Goal: Task Accomplishment & Management: Manage account settings

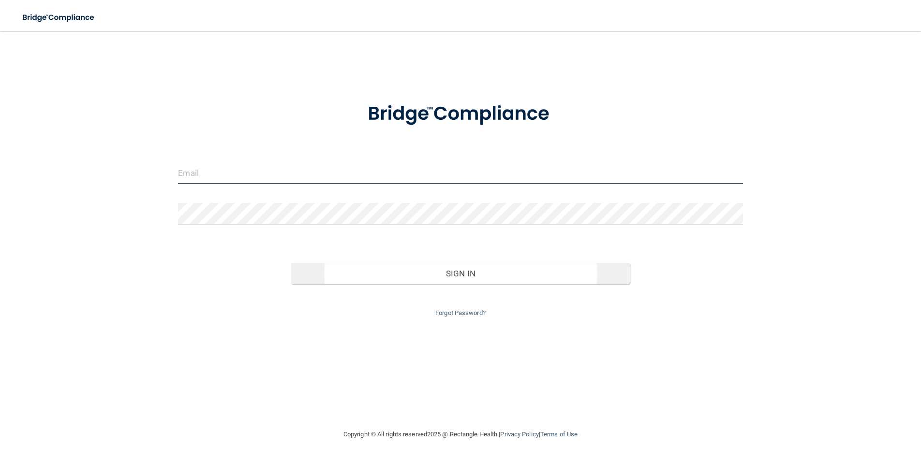
type input "[EMAIL_ADDRESS][DOMAIN_NAME]"
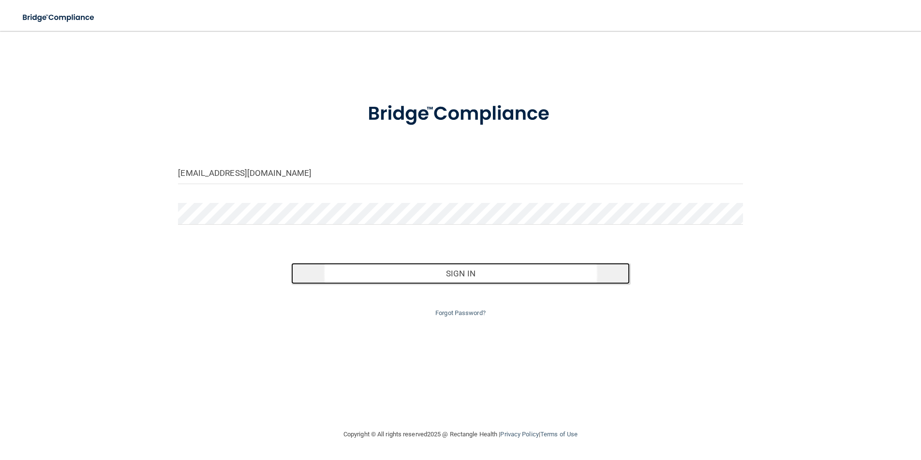
click at [470, 276] on button "Sign In" at bounding box center [460, 273] width 339 height 21
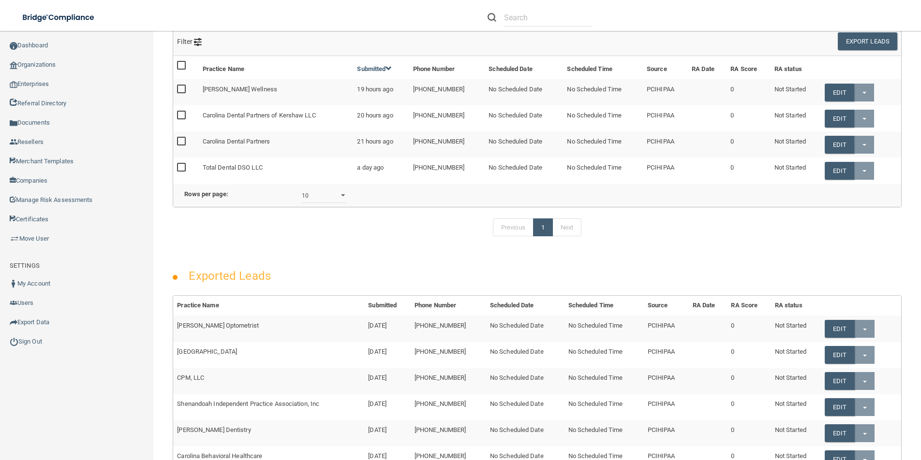
scroll to position [329, 0]
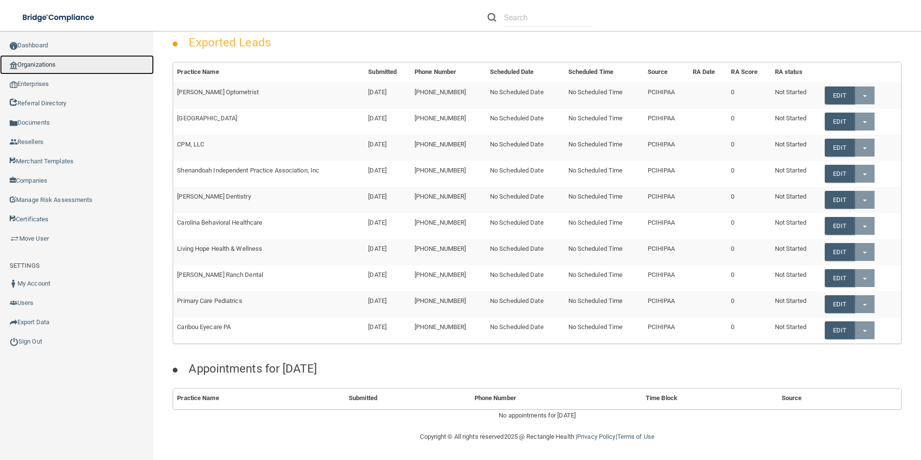
click at [17, 67] on link "Organizations" at bounding box center [77, 64] width 154 height 19
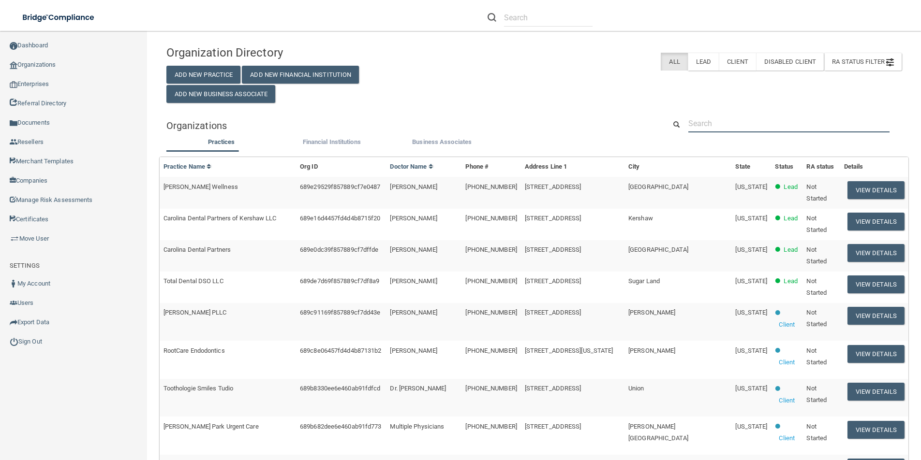
click at [774, 120] on input "text" at bounding box center [788, 124] width 201 height 18
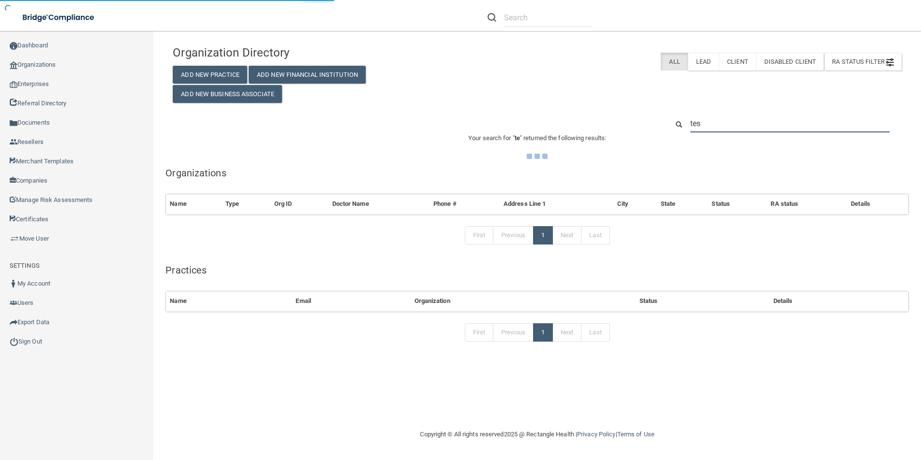
type input "test"
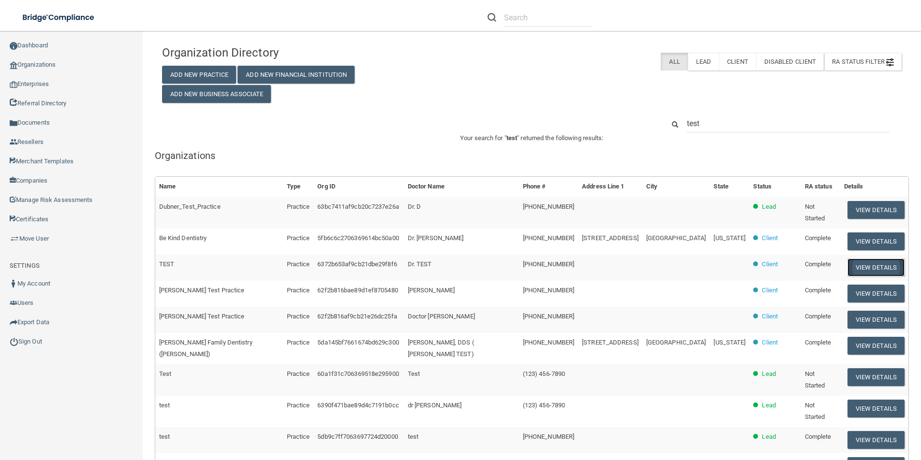
click at [874, 261] on button "View Details" at bounding box center [875, 268] width 57 height 18
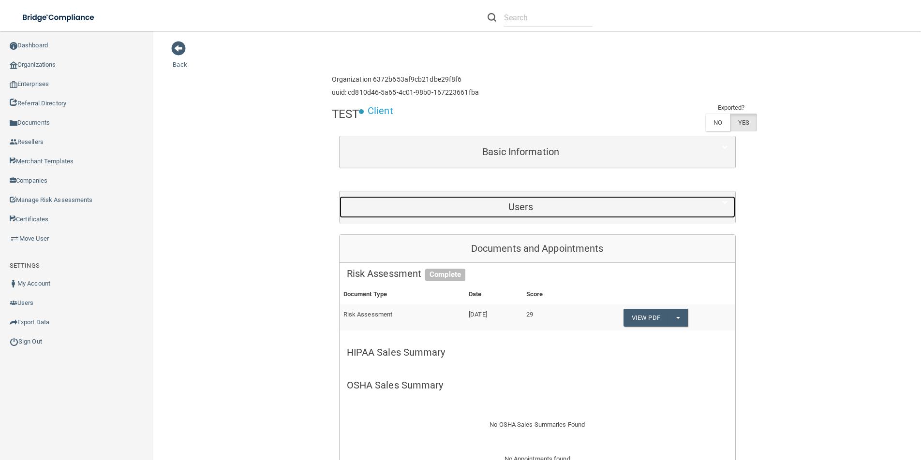
click at [548, 215] on div "Users" at bounding box center [521, 207] width 363 height 22
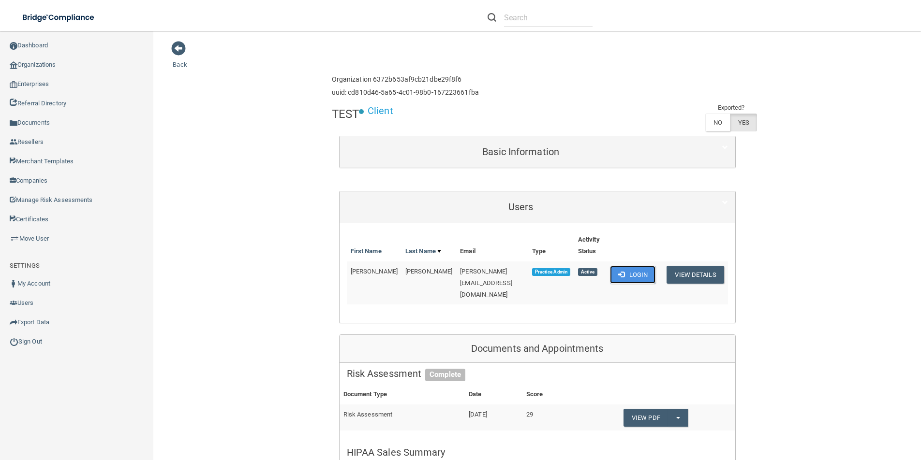
click at [634, 277] on button "Login" at bounding box center [633, 275] width 46 height 18
click at [629, 269] on button "Login" at bounding box center [633, 275] width 46 height 18
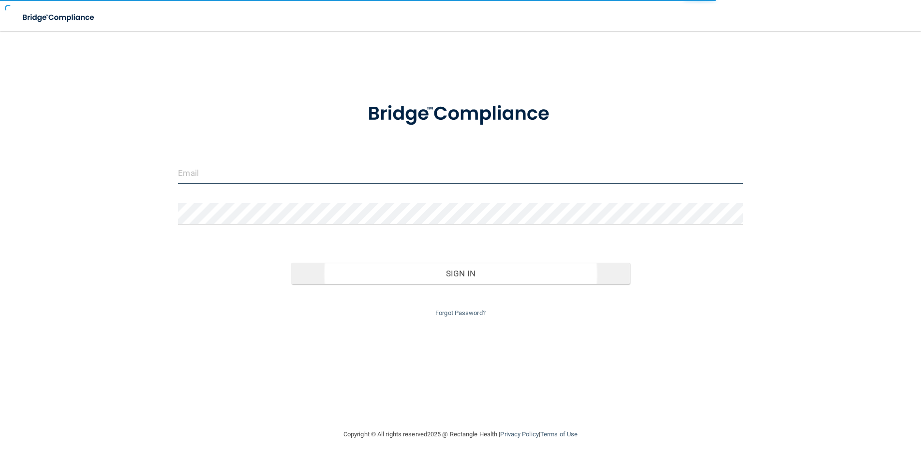
type input "[EMAIL_ADDRESS][DOMAIN_NAME]"
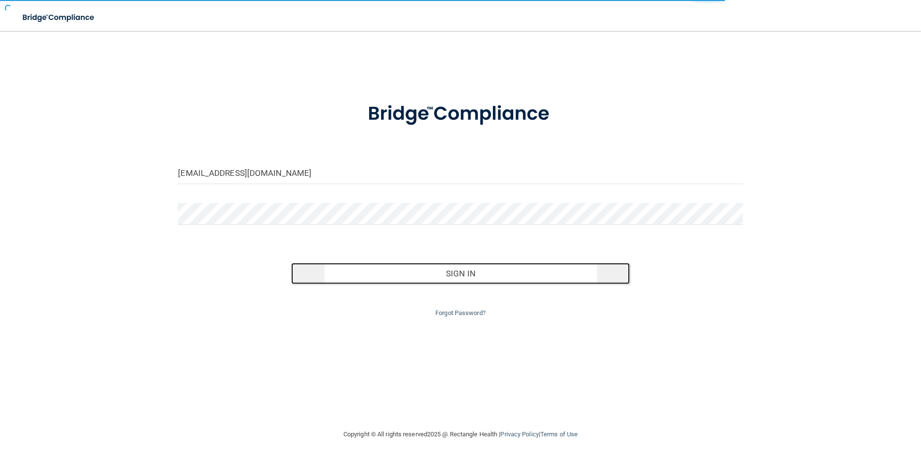
click at [400, 272] on button "Sign In" at bounding box center [460, 273] width 339 height 21
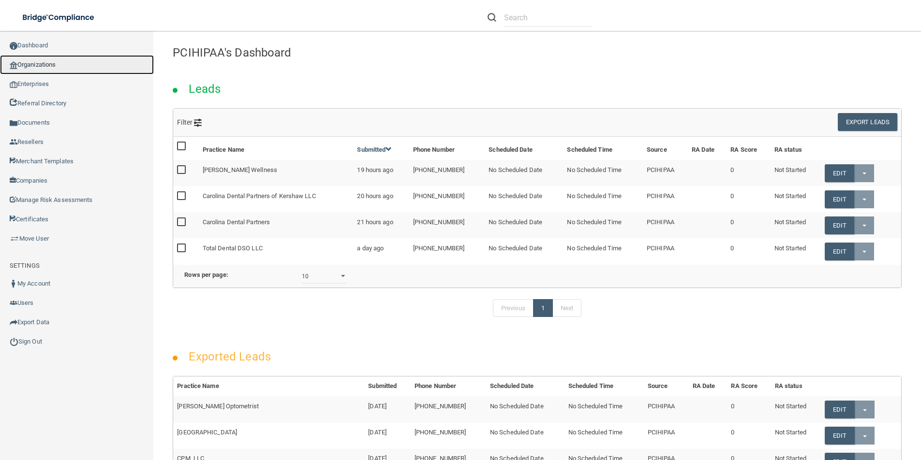
click at [29, 68] on link "Organizations" at bounding box center [77, 64] width 154 height 19
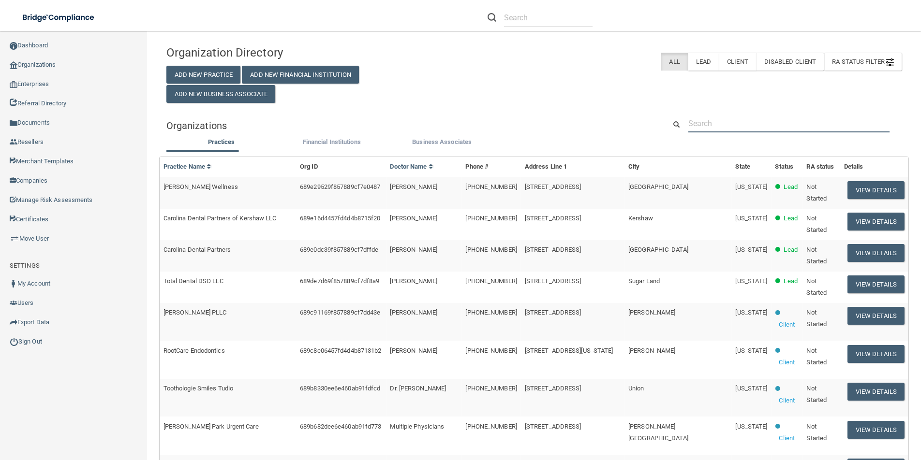
click at [755, 122] on input "text" at bounding box center [788, 124] width 201 height 18
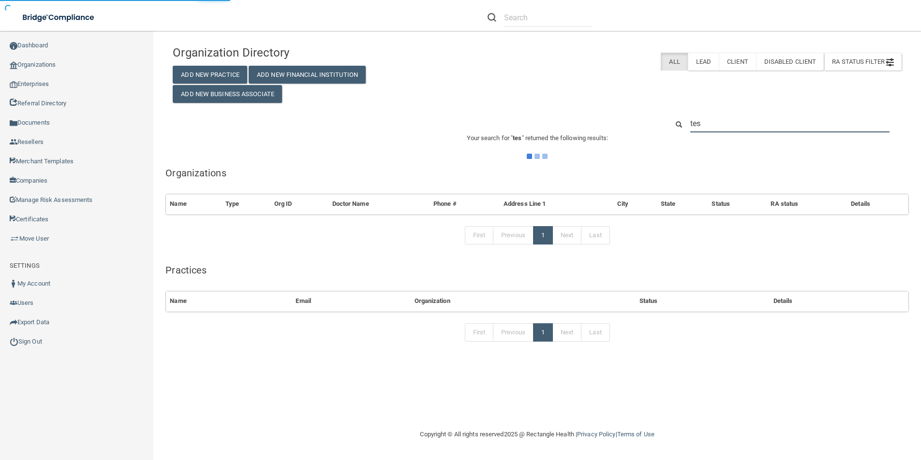
type input "test"
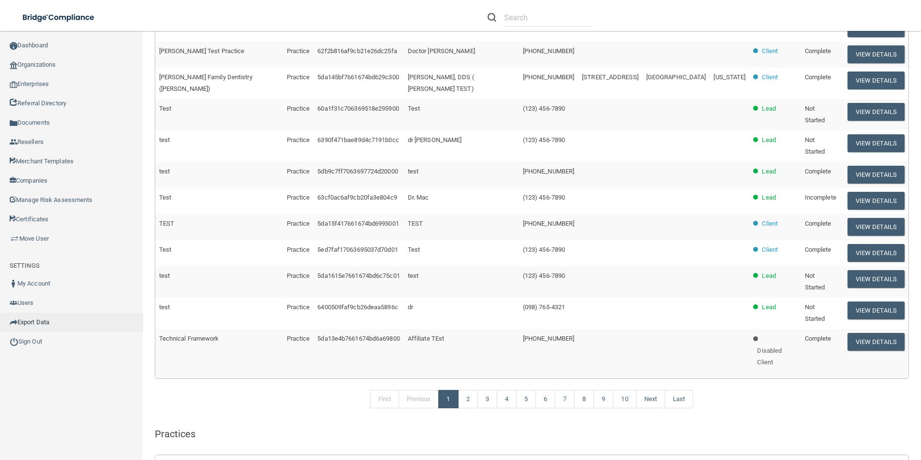
scroll to position [356, 0]
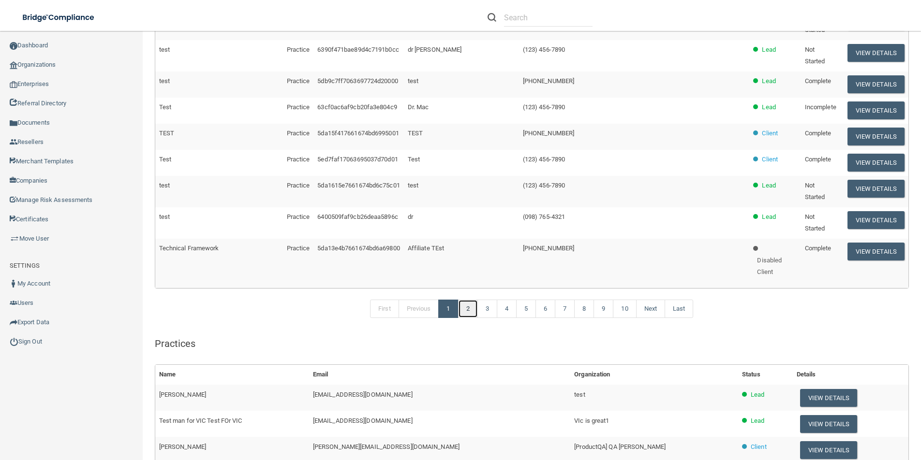
click at [466, 300] on link "2" at bounding box center [468, 309] width 20 height 18
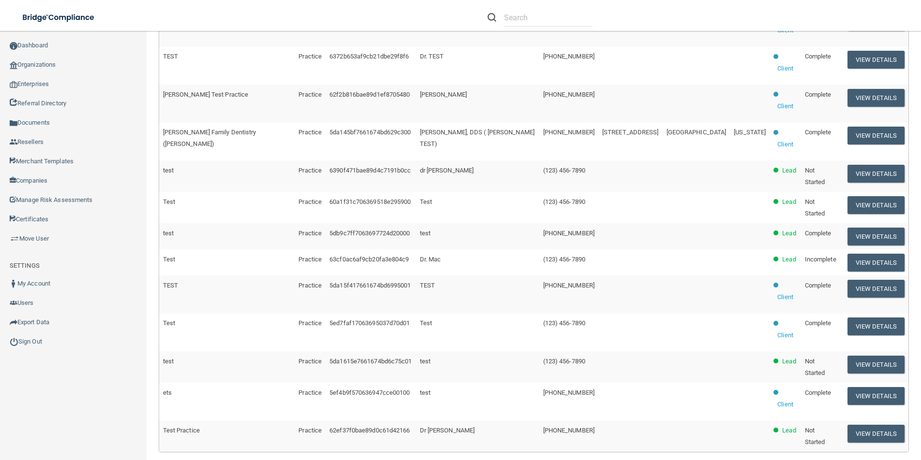
scroll to position [405, 0]
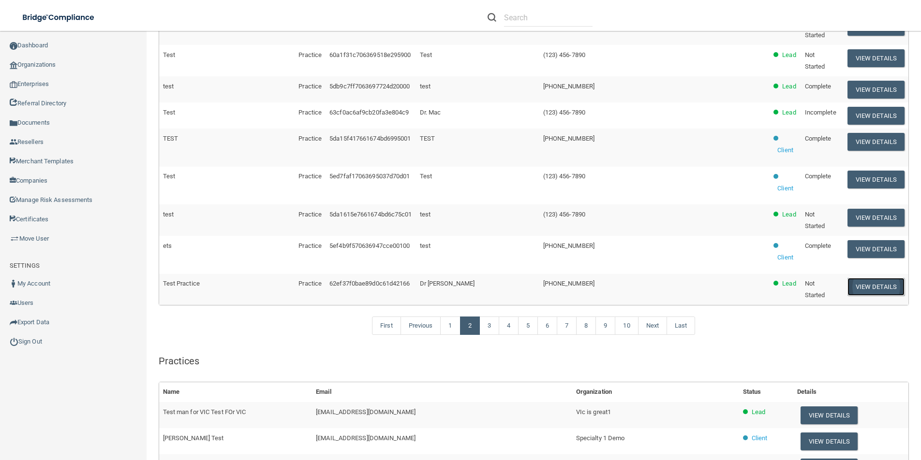
click at [858, 278] on button "View Details" at bounding box center [875, 287] width 57 height 18
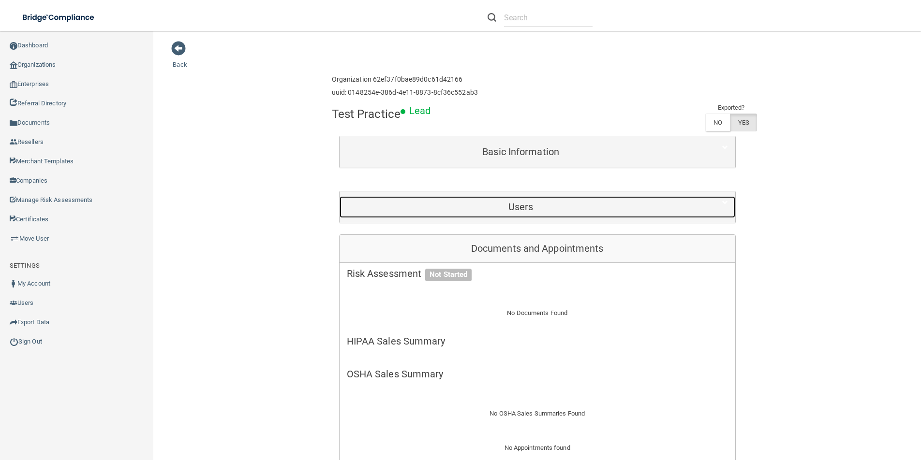
click at [547, 203] on h5 "Users" at bounding box center [521, 207] width 348 height 11
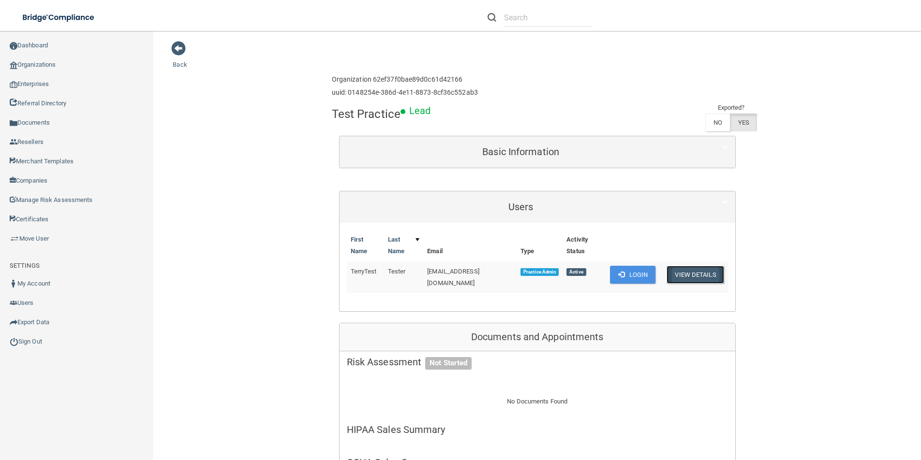
click at [696, 273] on button "View Details" at bounding box center [695, 275] width 57 height 18
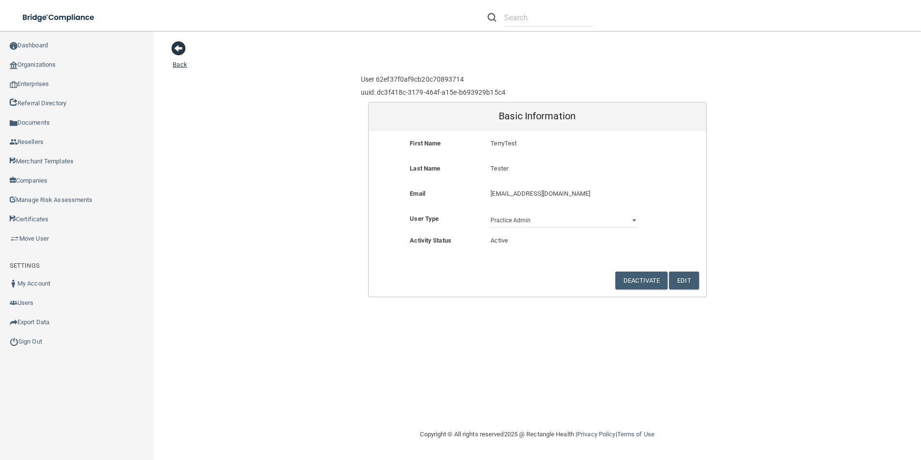
click at [175, 47] on span at bounding box center [178, 48] width 15 height 15
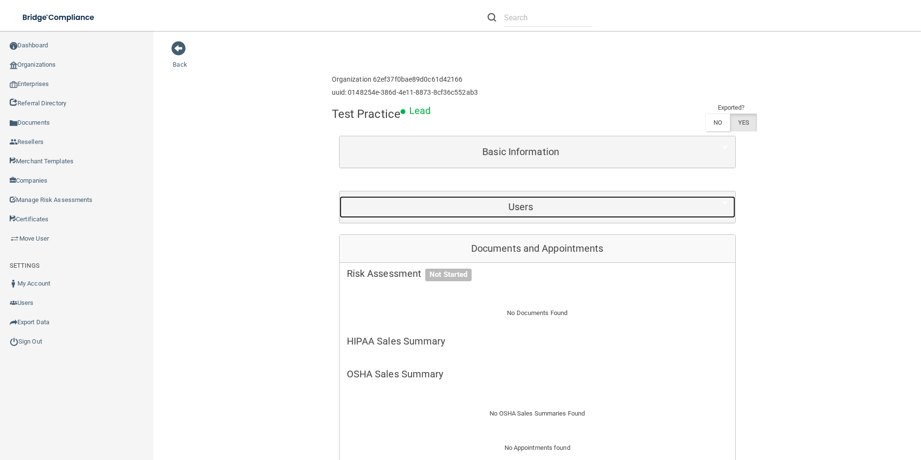
click at [548, 212] on div "Users" at bounding box center [521, 207] width 363 height 22
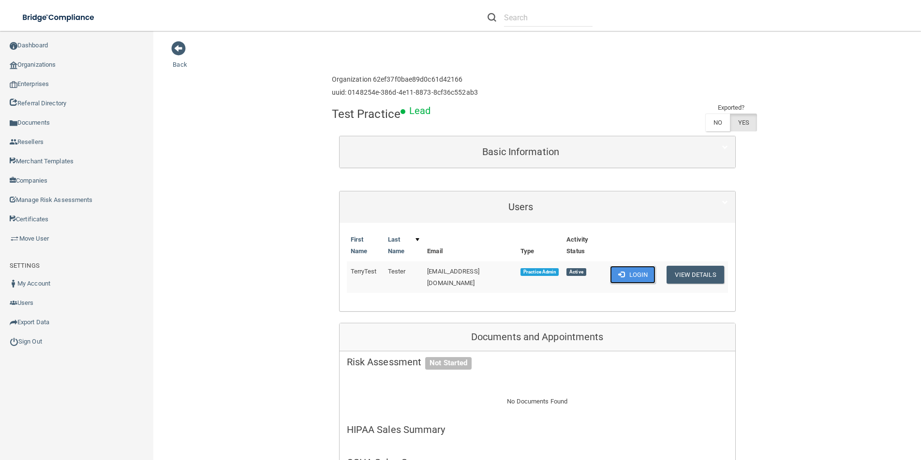
click at [639, 273] on button "Login" at bounding box center [633, 275] width 46 height 18
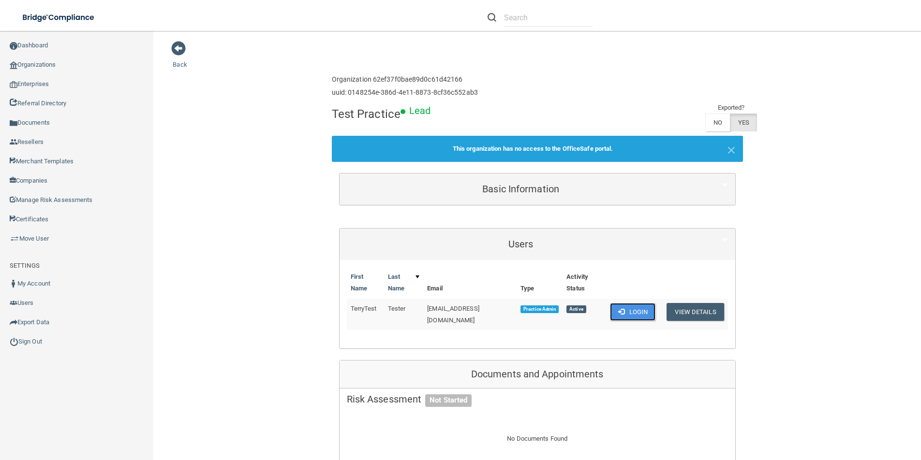
click at [633, 315] on button "Login" at bounding box center [633, 312] width 46 height 18
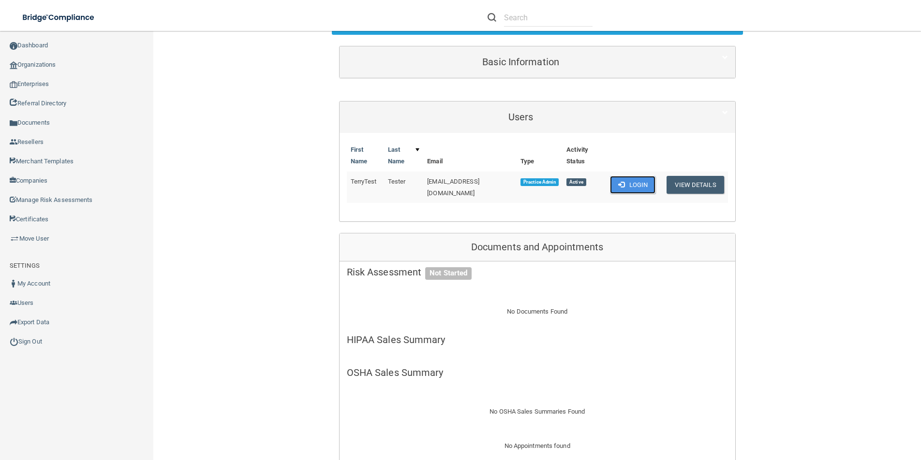
scroll to position [160, 0]
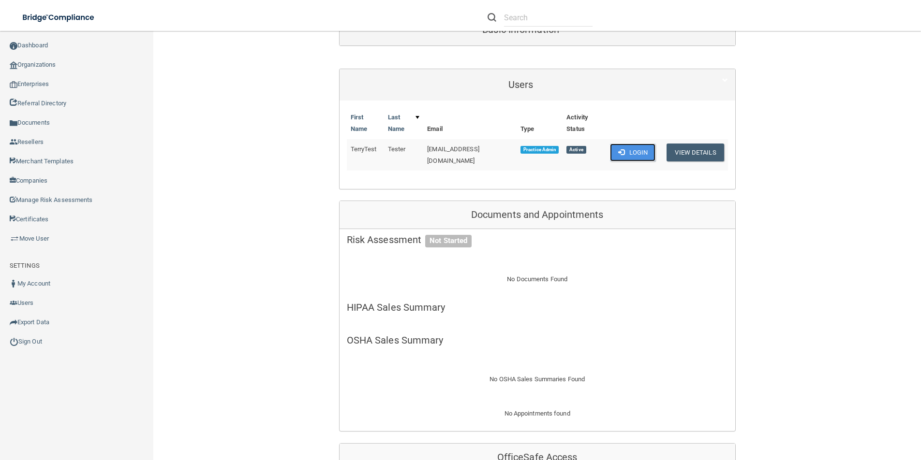
click at [612, 153] on button "Login" at bounding box center [633, 153] width 46 height 18
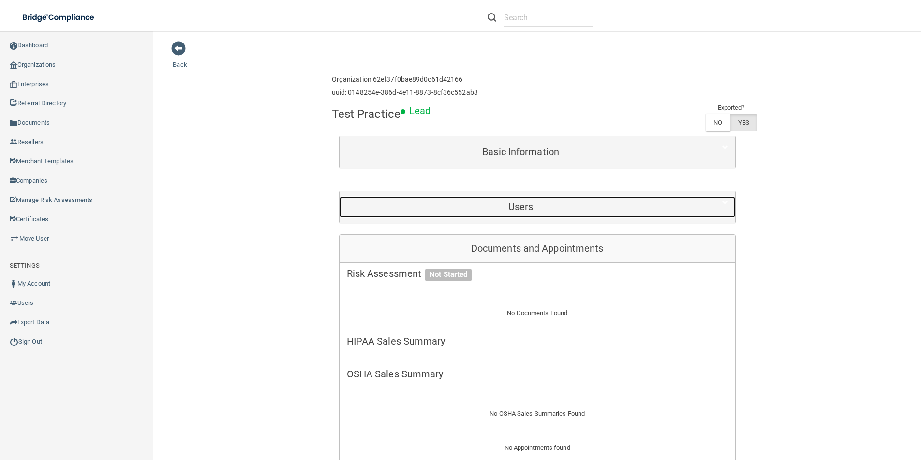
click at [609, 206] on h5 "Users" at bounding box center [521, 207] width 348 height 11
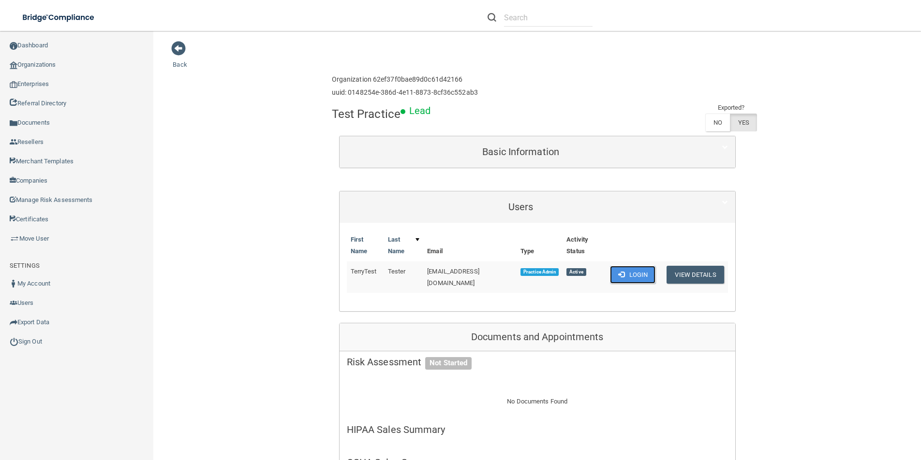
click at [630, 272] on button "Login" at bounding box center [633, 275] width 46 height 18
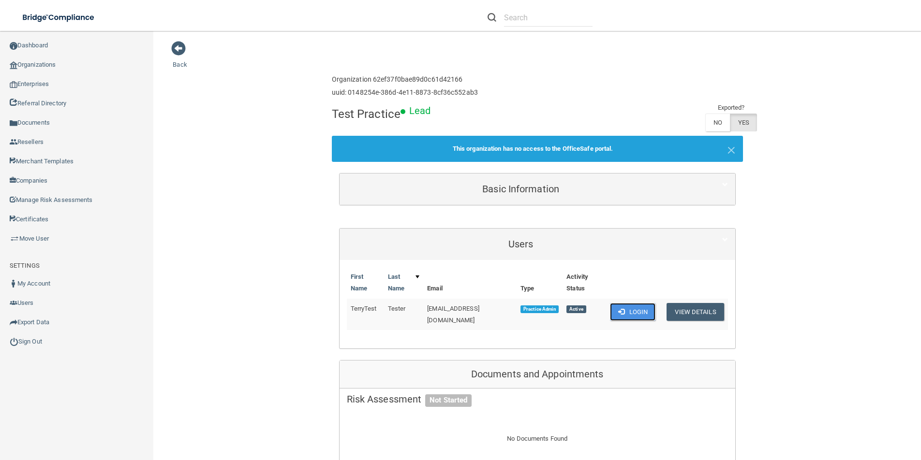
click at [627, 311] on button "Login" at bounding box center [633, 312] width 46 height 18
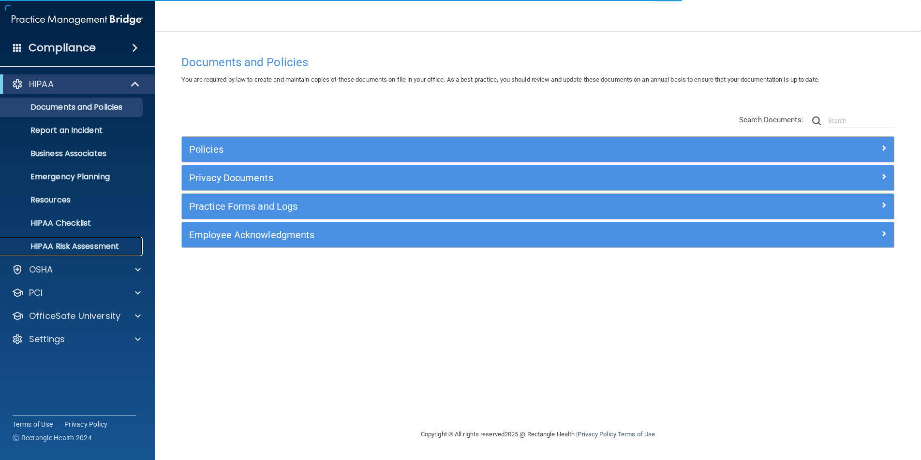
click at [107, 249] on p "HIPAA Risk Assessment" at bounding box center [72, 247] width 132 height 10
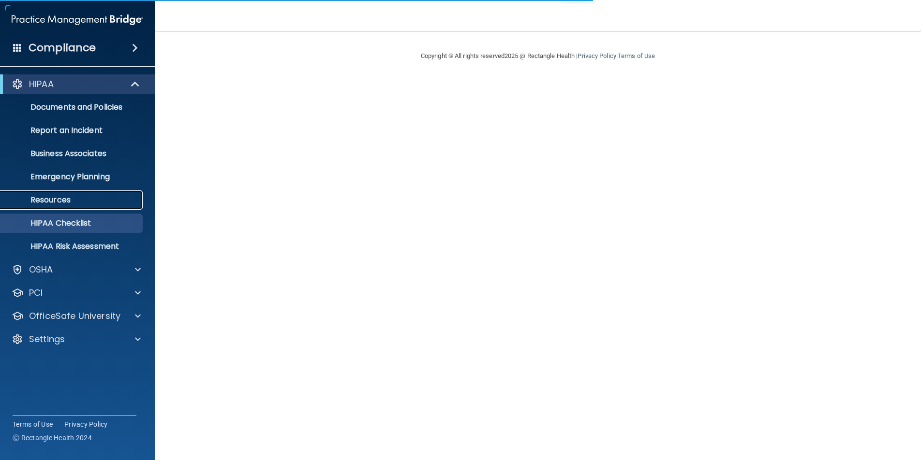
click at [51, 199] on p "Resources" at bounding box center [72, 200] width 132 height 10
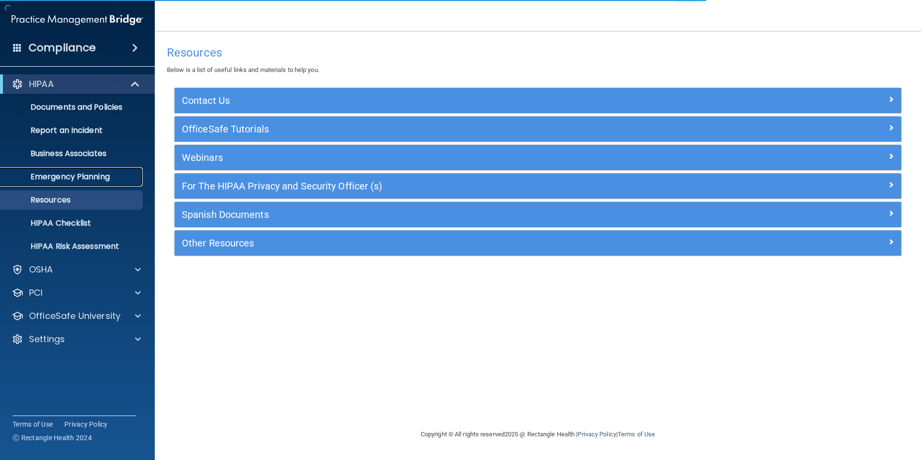
click at [63, 181] on p "Emergency Planning" at bounding box center [72, 177] width 132 height 10
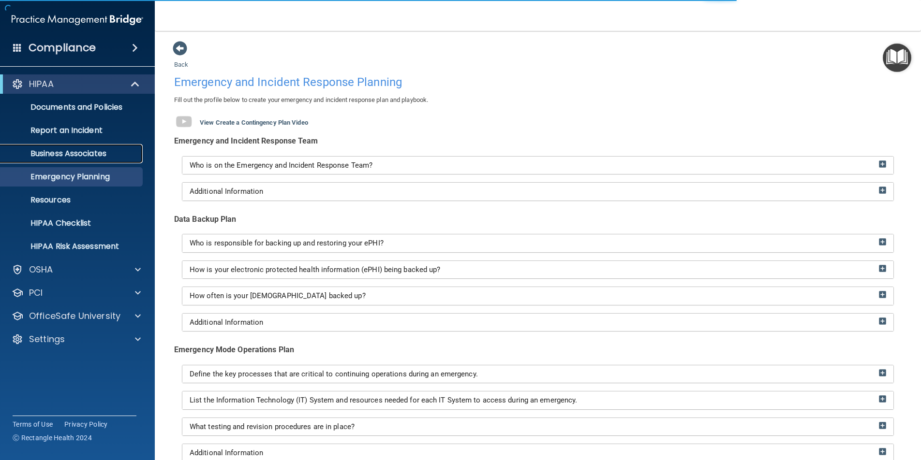
click at [63, 153] on p "Business Associates" at bounding box center [72, 154] width 132 height 10
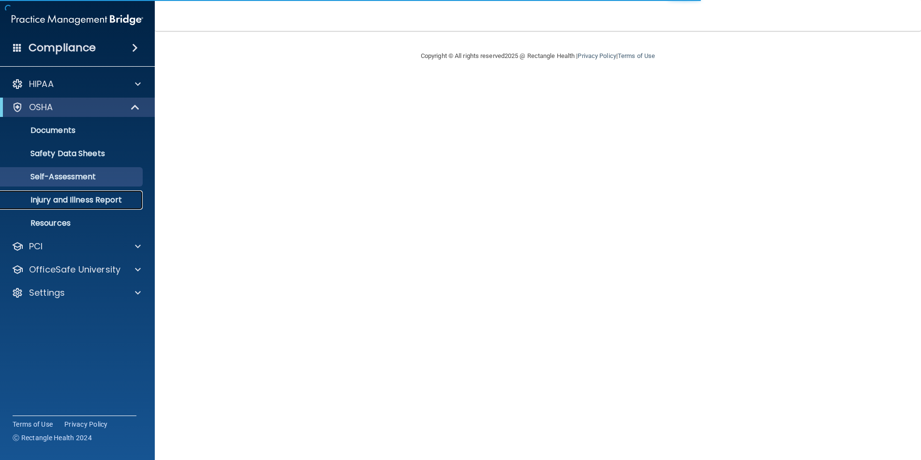
click at [71, 192] on link "Injury and Illness Report" at bounding box center [66, 200] width 152 height 19
click at [87, 148] on link "Safety Data Sheets" at bounding box center [66, 153] width 152 height 19
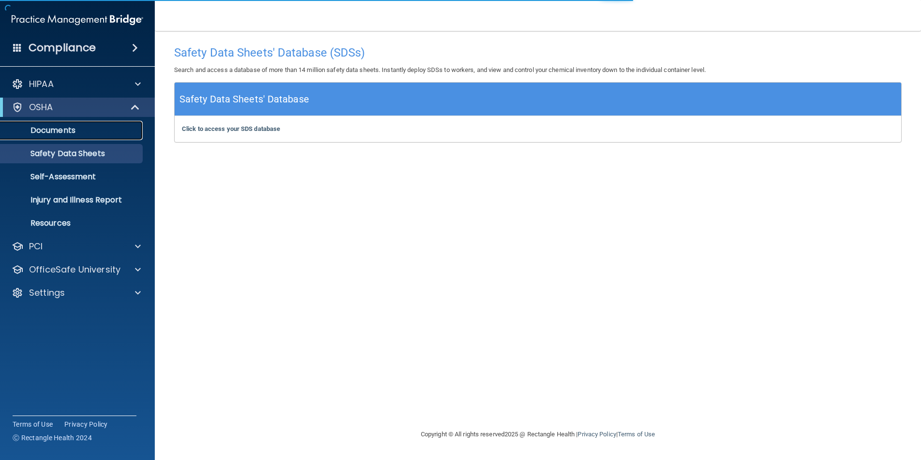
click at [45, 122] on link "Documents" at bounding box center [66, 130] width 152 height 19
